Goal: Navigation & Orientation: Understand site structure

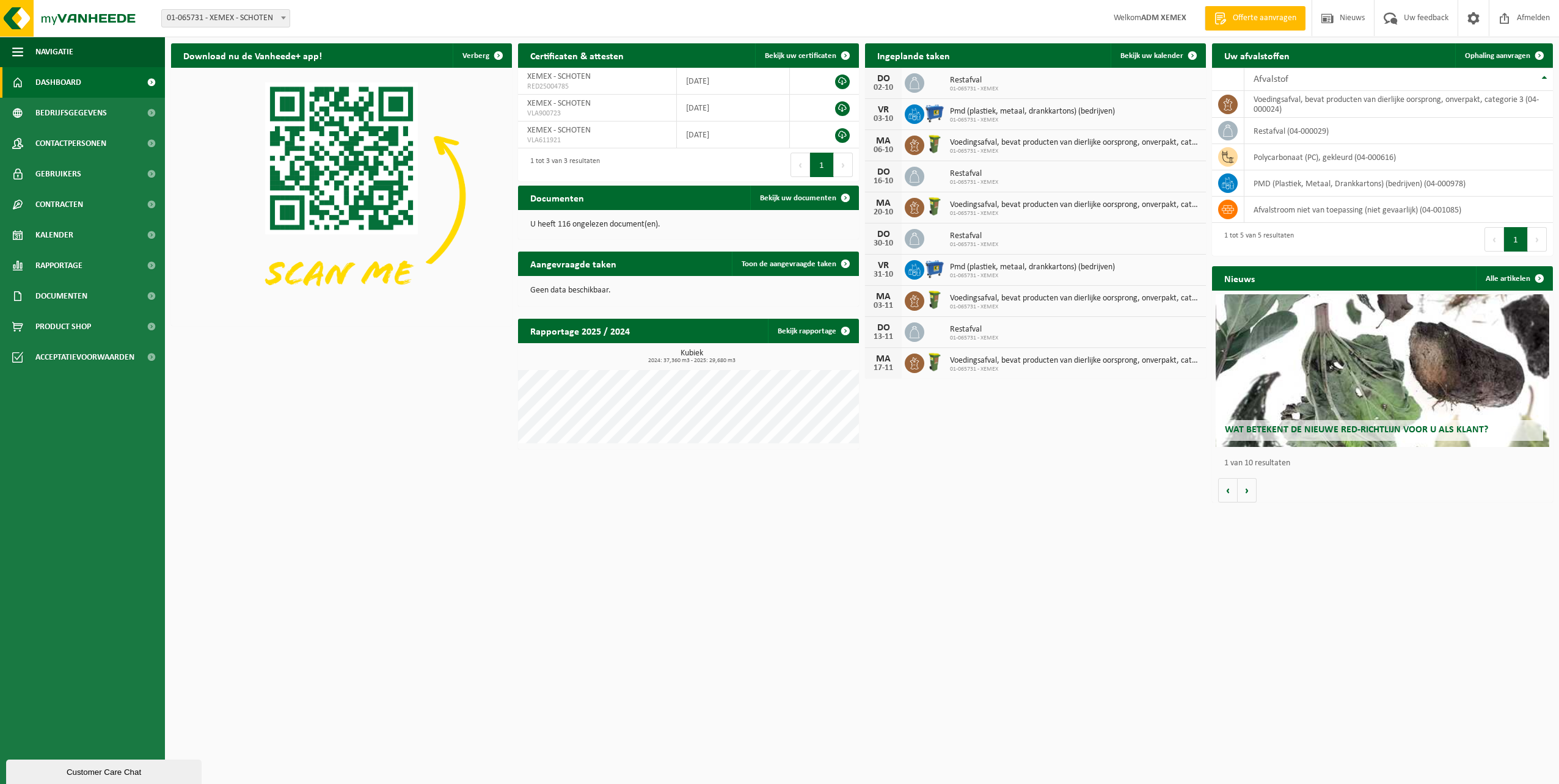
click at [1011, 588] on html "Vestiging: 01-065731 - XEMEX - SCHOTEN 01-065731 - XEMEX - SCHOTEN Welkom ADM X…" at bounding box center [779, 392] width 1559 height 784
click at [85, 55] on button "Navigatie" at bounding box center [82, 52] width 165 height 31
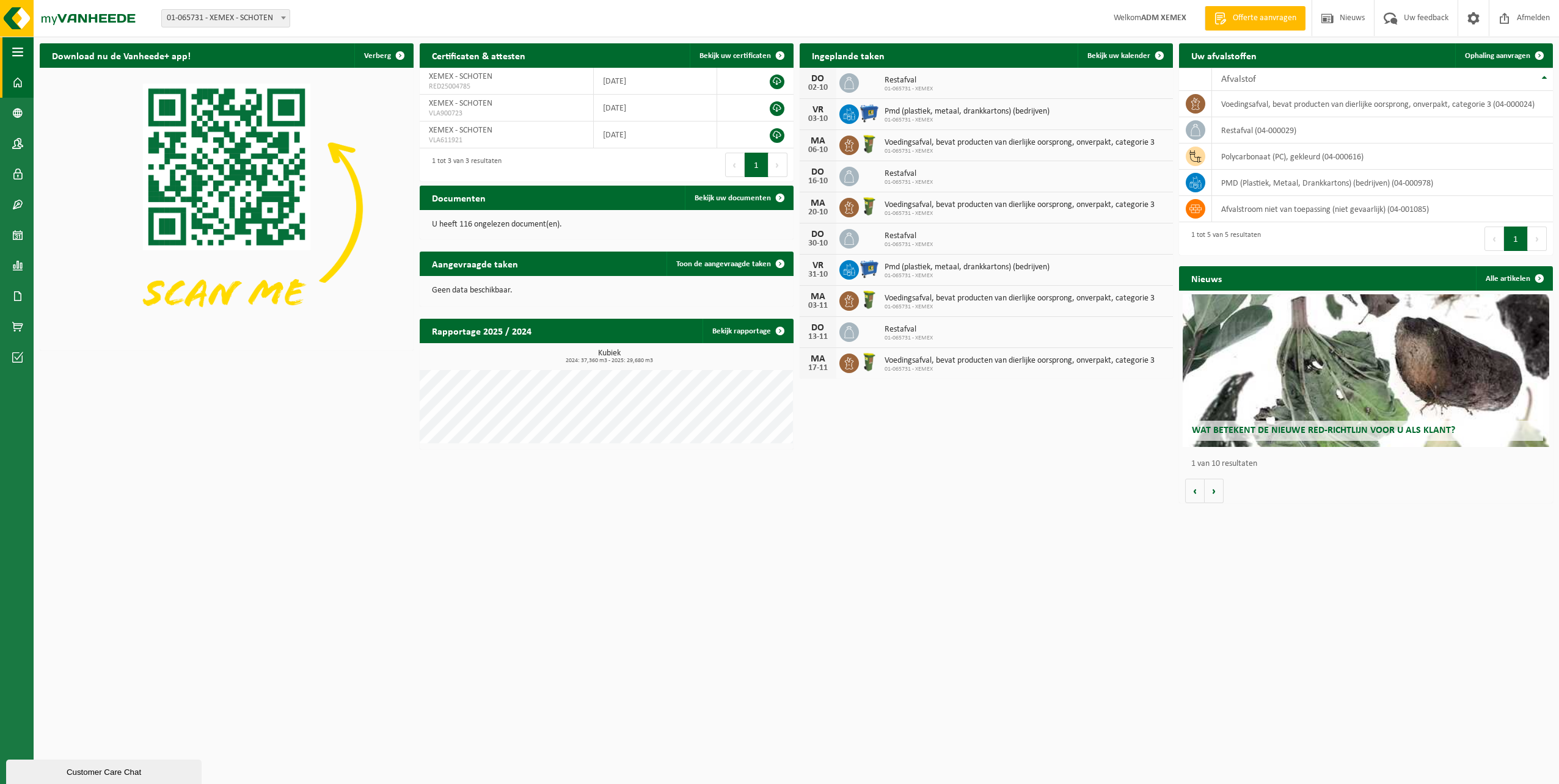
click at [25, 57] on button "Navigatie" at bounding box center [16, 52] width 33 height 31
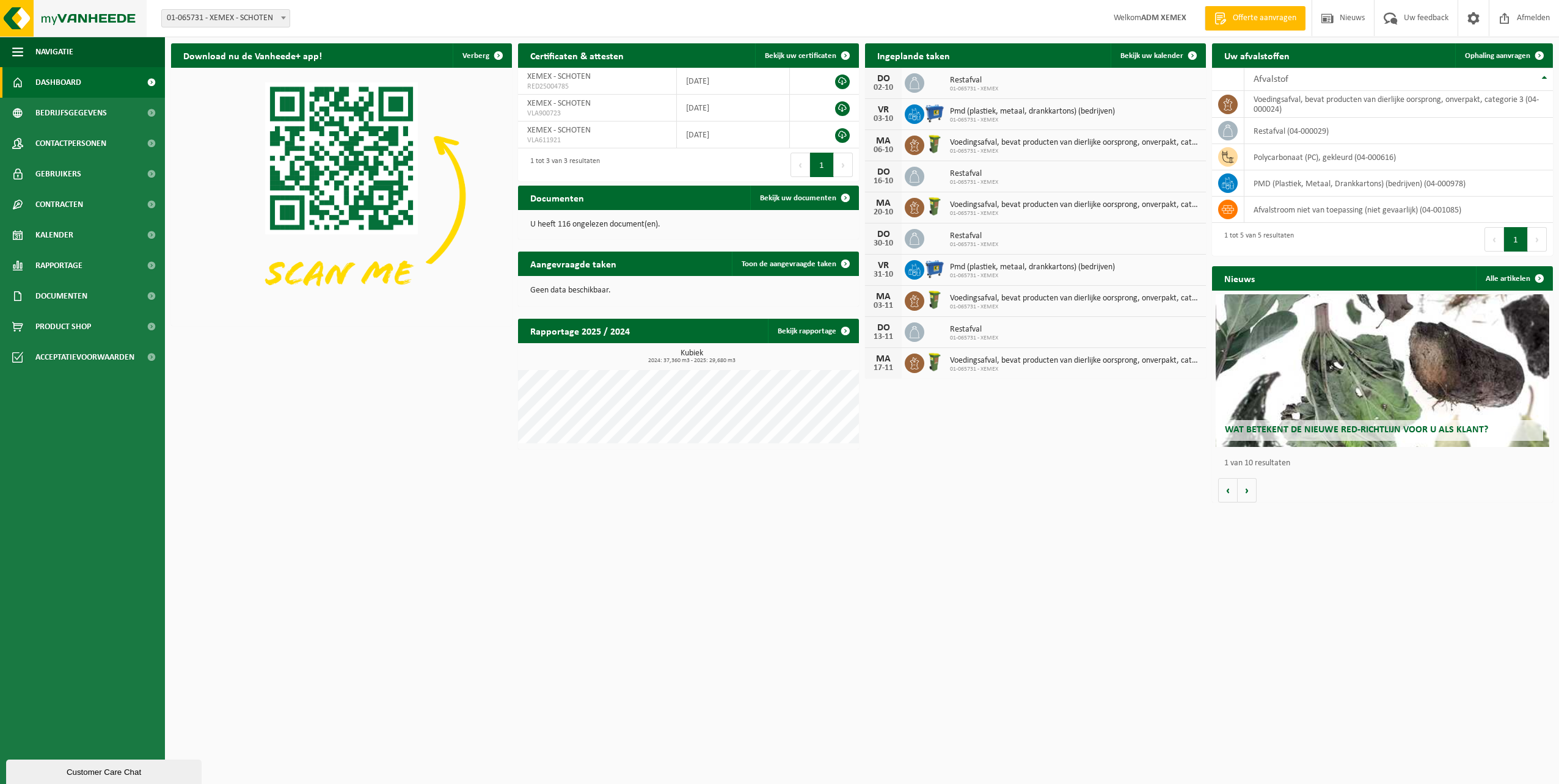
click at [77, 20] on img at bounding box center [73, 18] width 146 height 37
click at [720, 608] on html "Vestiging: 01-065731 - XEMEX - SCHOTEN 01-065731 - XEMEX - SCHOTEN Welkom ADM X…" at bounding box center [779, 392] width 1559 height 784
